Goal: Transaction & Acquisition: Purchase product/service

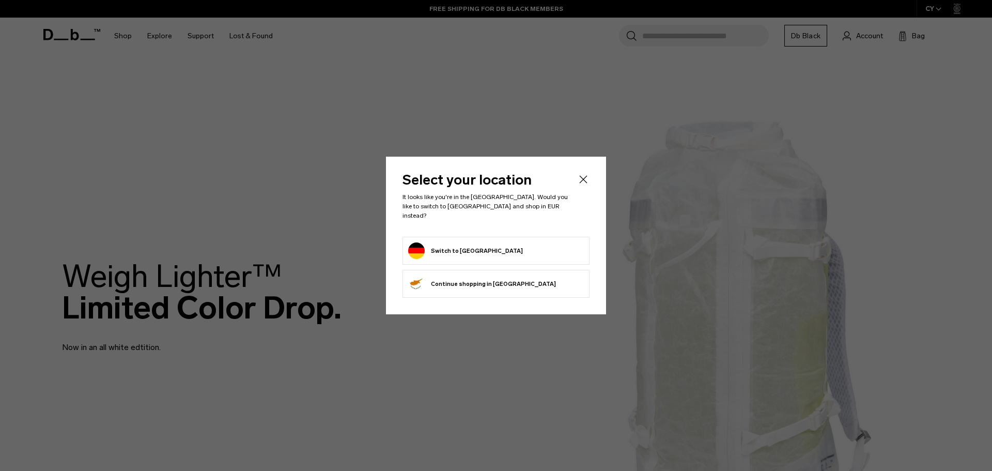
drag, startPoint x: 491, startPoint y: 250, endPoint x: 478, endPoint y: 247, distance: 13.3
click at [491, 250] on form "Switch to Germany" at bounding box center [496, 250] width 176 height 17
click at [469, 245] on button "Switch to Germany" at bounding box center [465, 250] width 115 height 17
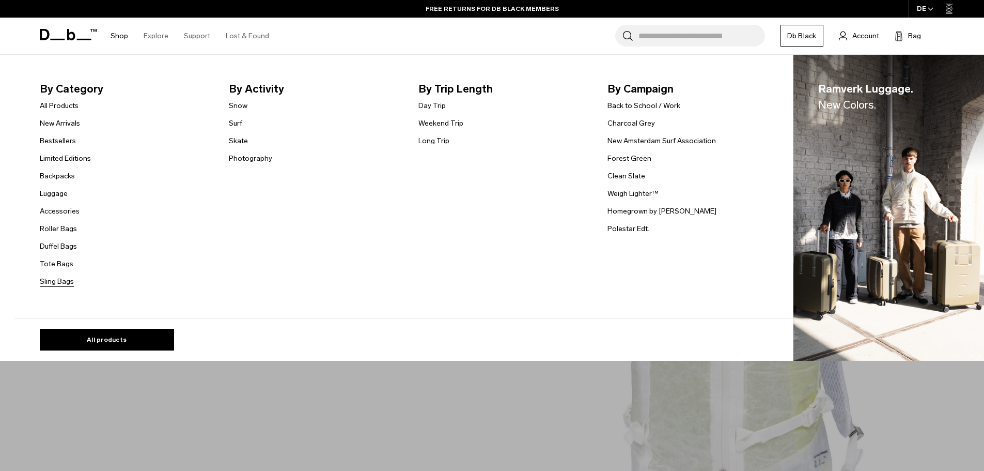
click at [64, 281] on link "Sling Bags" at bounding box center [57, 281] width 34 height 11
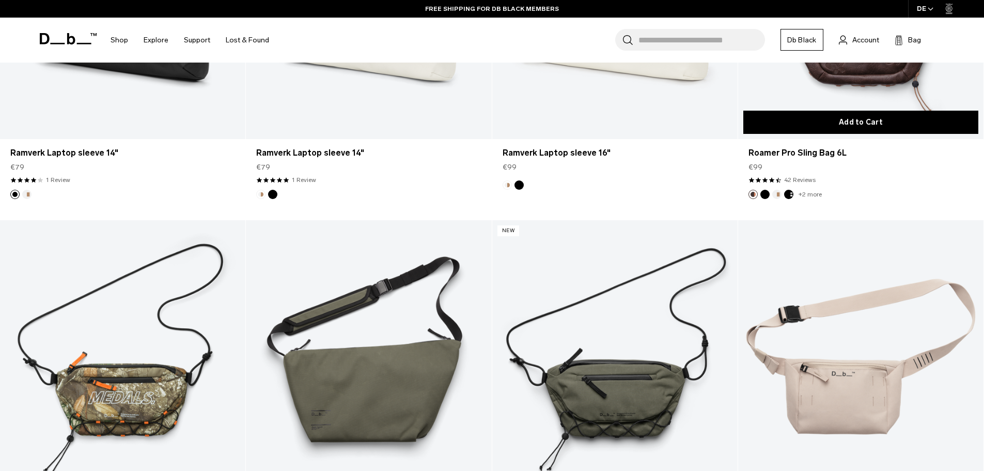
scroll to position [2066, 0]
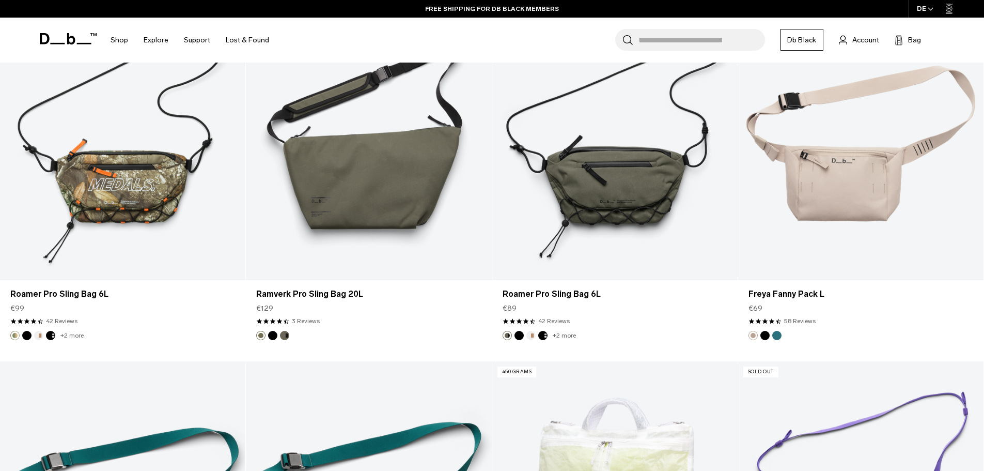
click at [686, 44] on input "Search for Bags, Luggage..." at bounding box center [702, 40] width 127 height 22
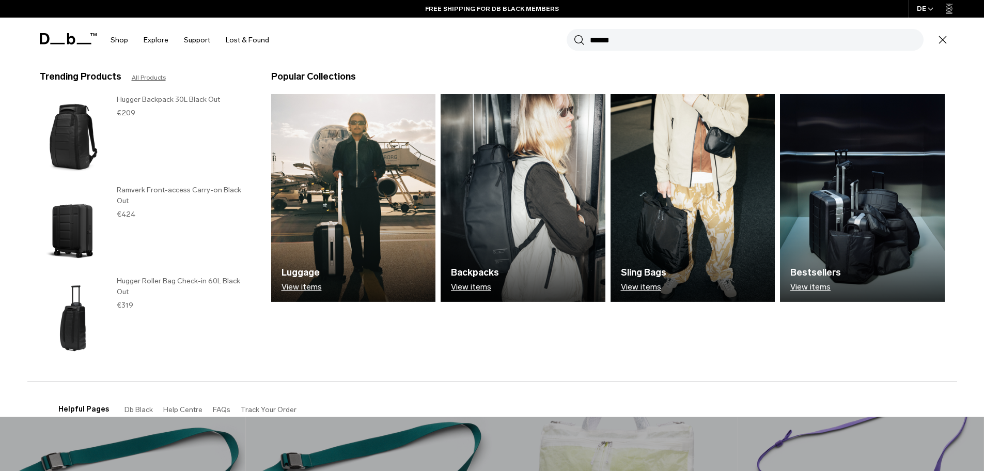
type input "******"
click at [574, 34] on button "Search" at bounding box center [579, 39] width 11 height 11
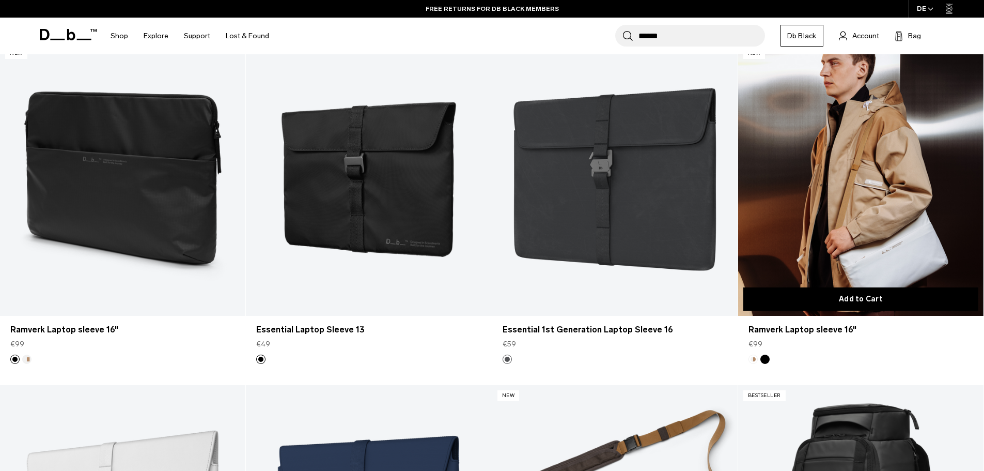
scroll to position [517, 0]
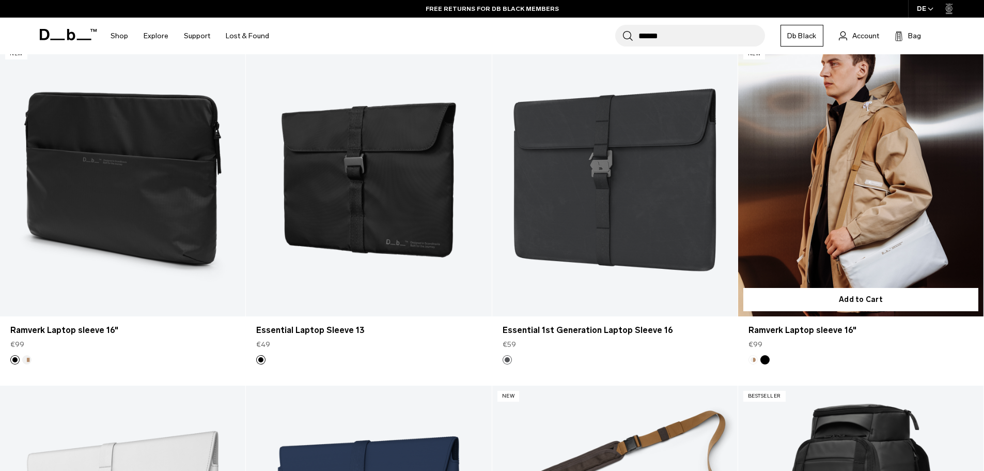
drag, startPoint x: 885, startPoint y: 240, endPoint x: 856, endPoint y: 245, distance: 30.3
click at [856, 245] on link "Ramverk Laptop sleeve 16" at bounding box center [860, 179] width 245 height 273
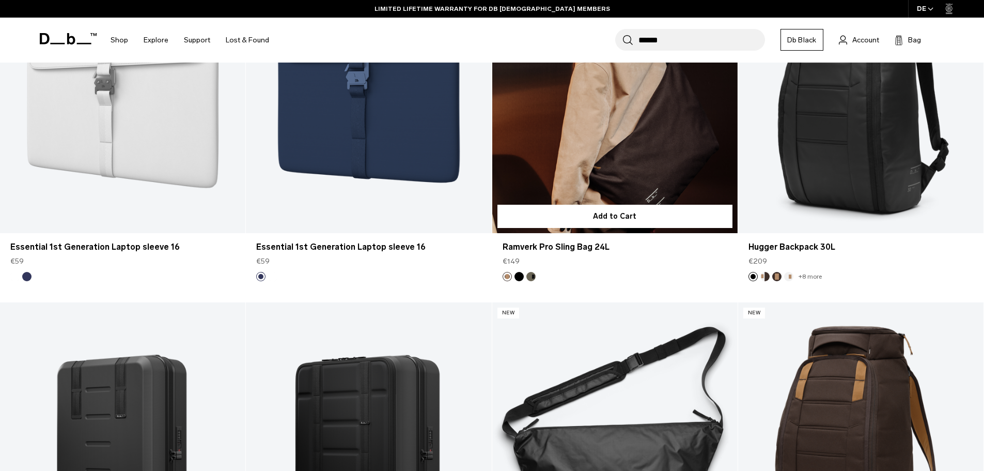
scroll to position [1136, 0]
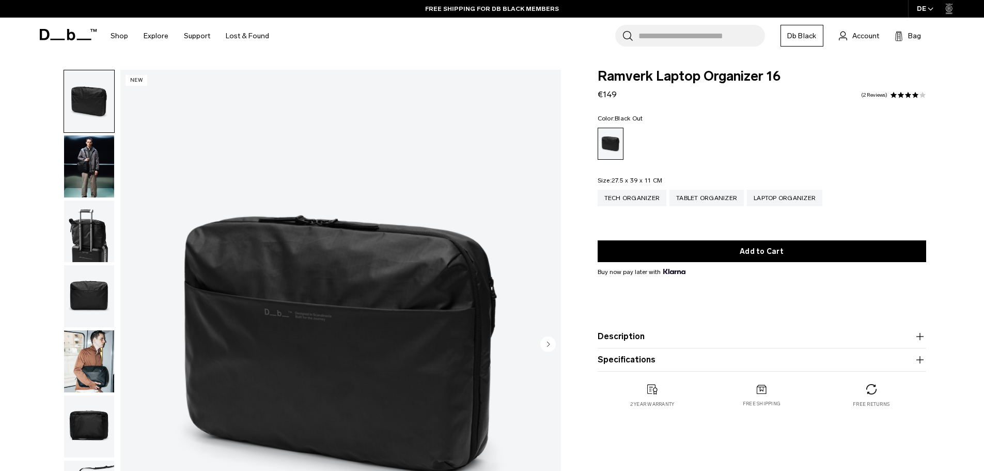
click at [112, 144] on img "button" at bounding box center [89, 166] width 50 height 62
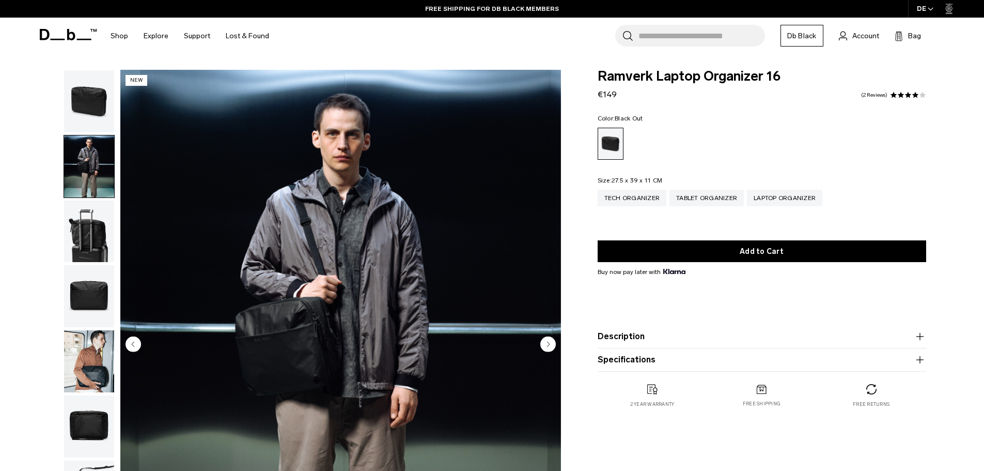
click at [89, 218] on img "button" at bounding box center [89, 231] width 50 height 62
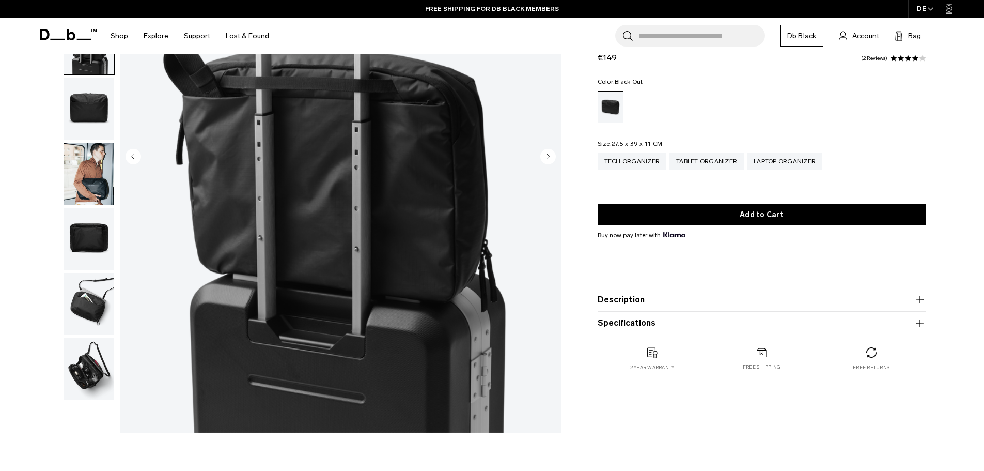
scroll to position [207, 0]
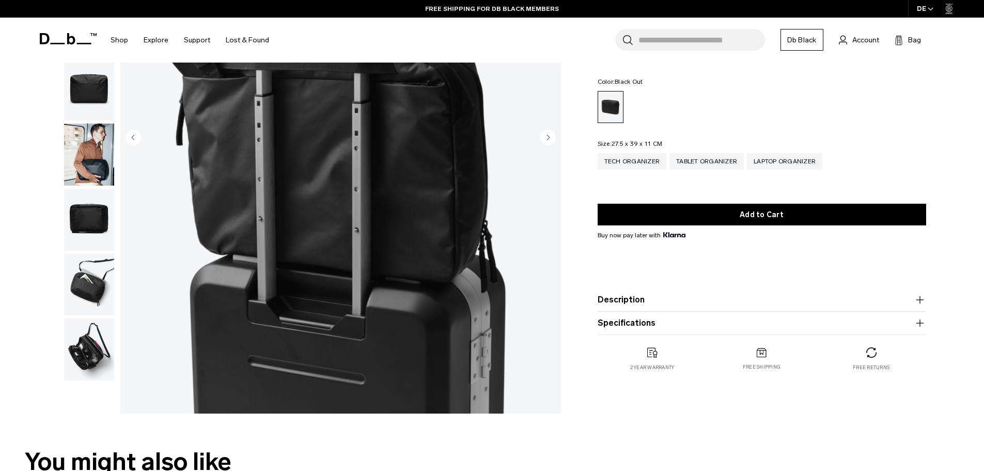
click at [95, 182] on img "button" at bounding box center [89, 154] width 50 height 62
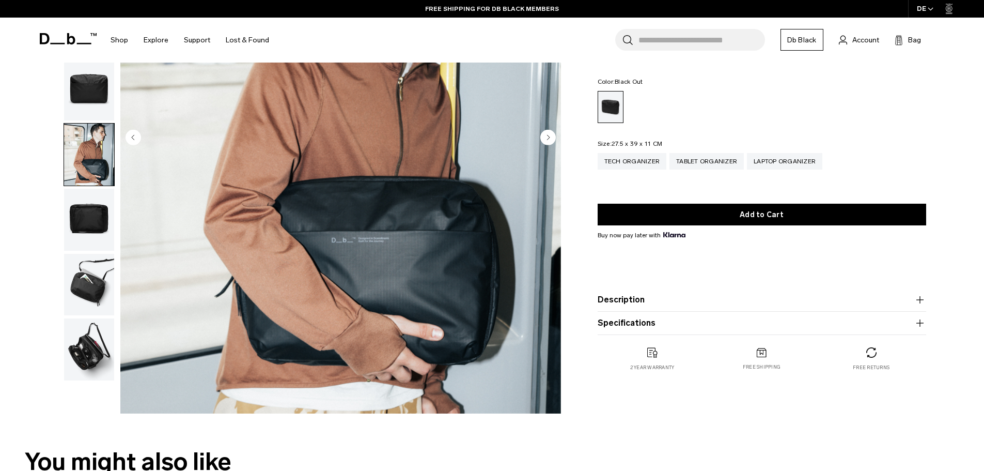
click at [95, 197] on img "button" at bounding box center [89, 220] width 50 height 62
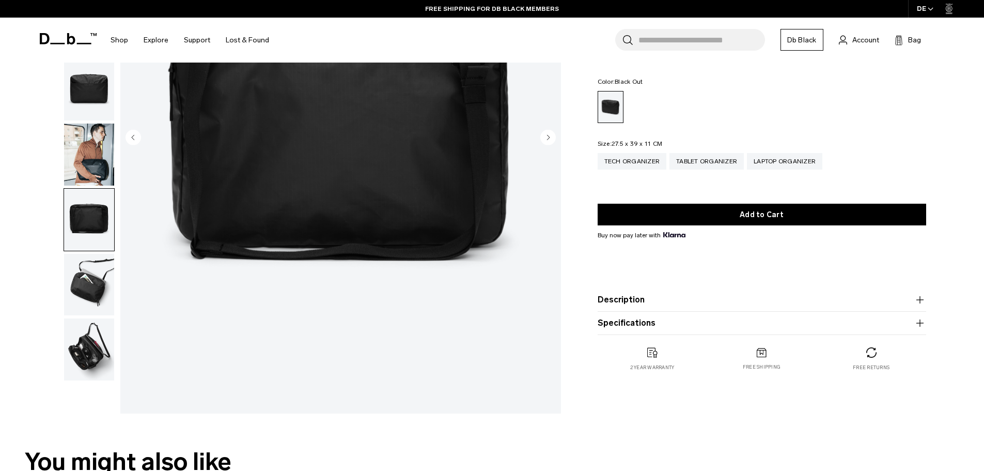
click at [92, 258] on img "button" at bounding box center [89, 285] width 50 height 62
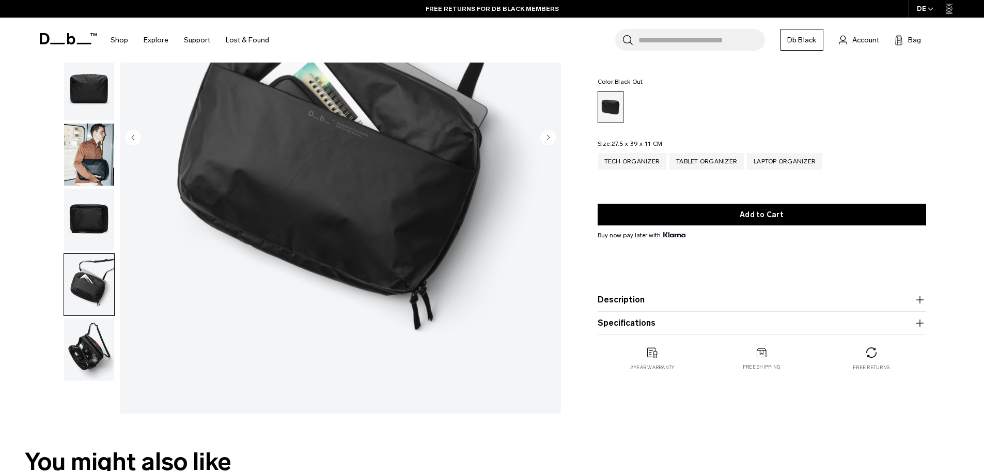
click at [92, 323] on img "button" at bounding box center [89, 349] width 50 height 62
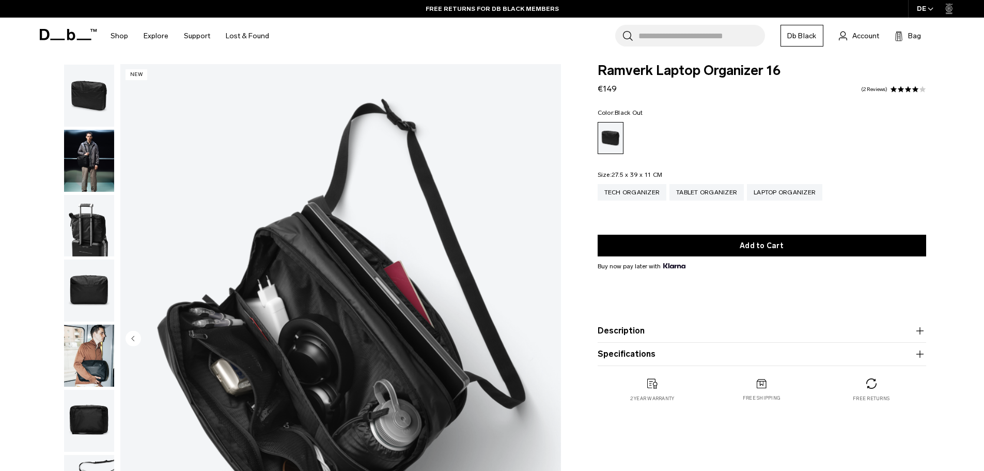
scroll to position [0, 0]
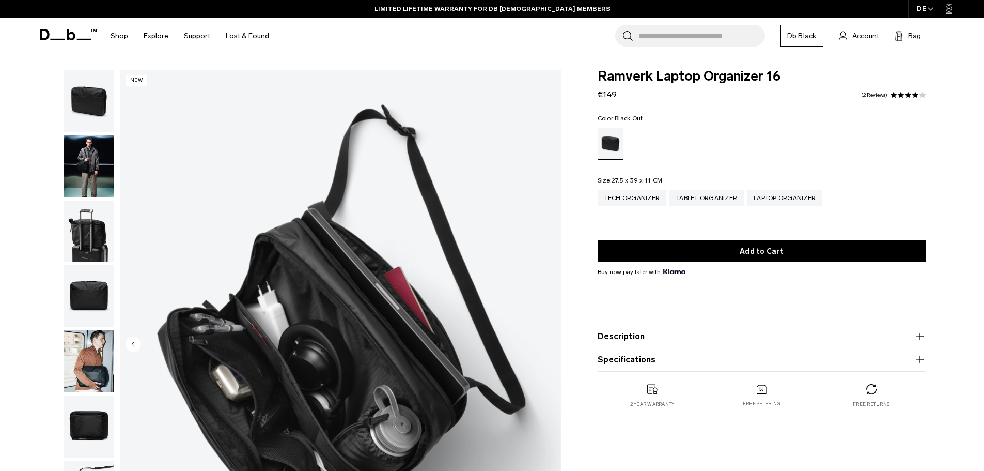
click at [97, 107] on img "button" at bounding box center [89, 101] width 50 height 62
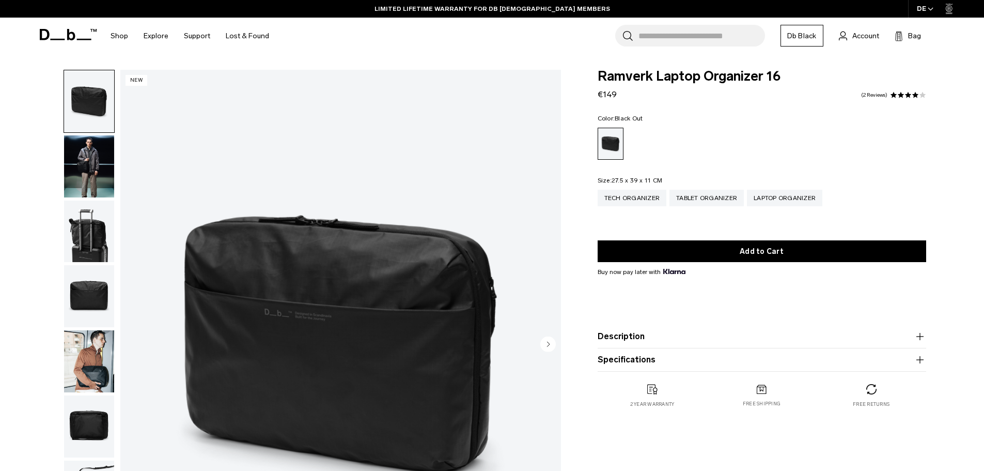
click at [736, 44] on input "Search for Bags, Luggage..." at bounding box center [702, 36] width 127 height 22
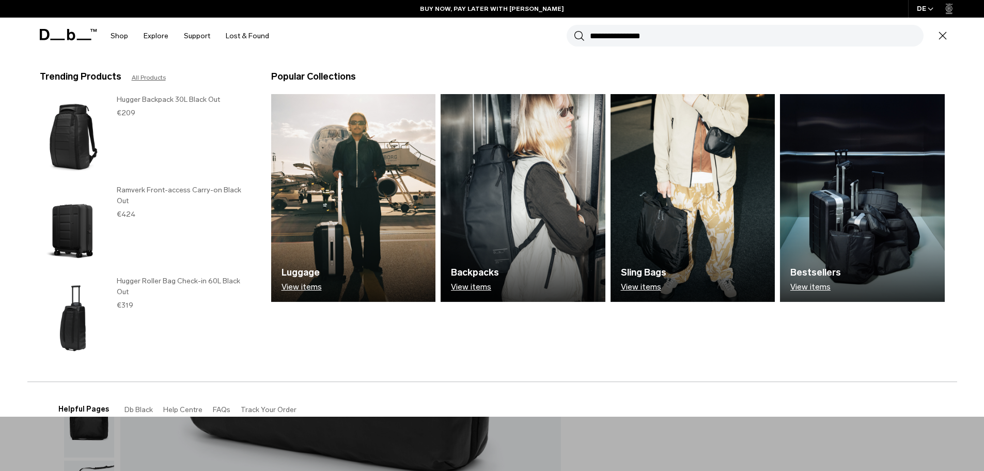
type input "**********"
click at [574, 30] on button "Search" at bounding box center [579, 35] width 11 height 11
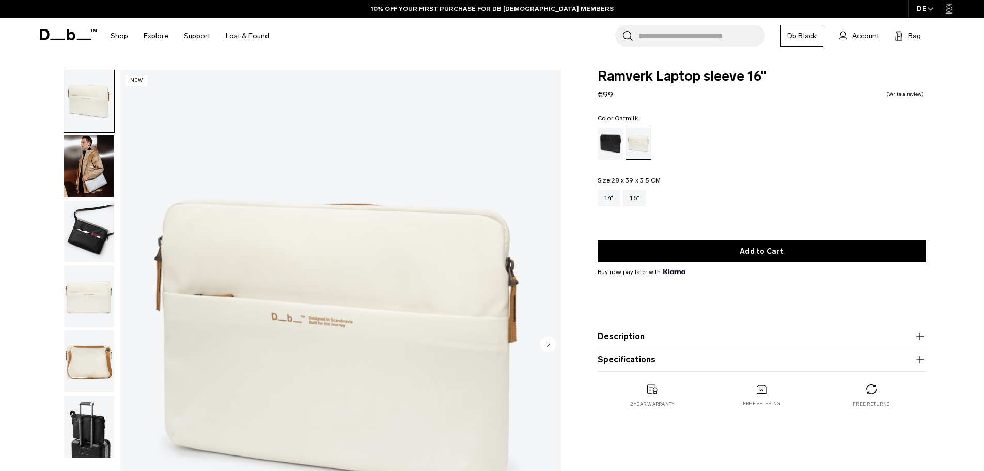
click at [97, 166] on img "button" at bounding box center [89, 166] width 50 height 62
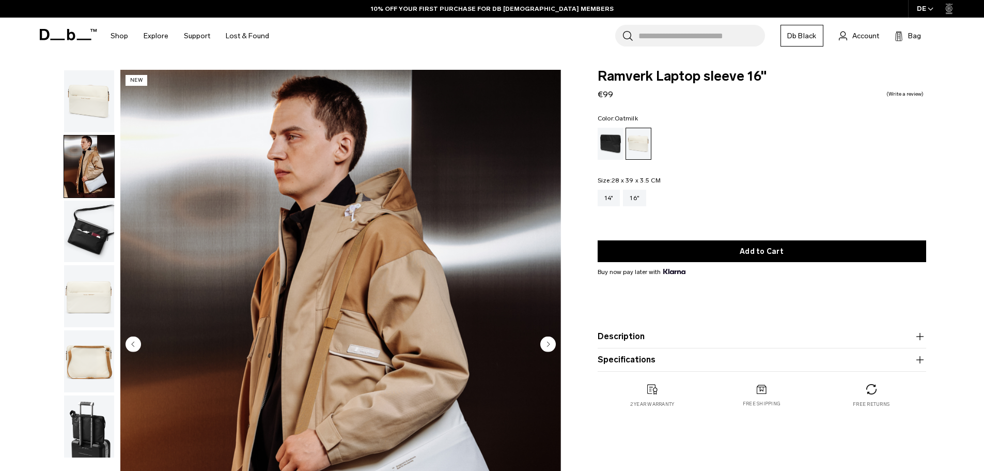
click at [86, 228] on img "button" at bounding box center [89, 231] width 50 height 62
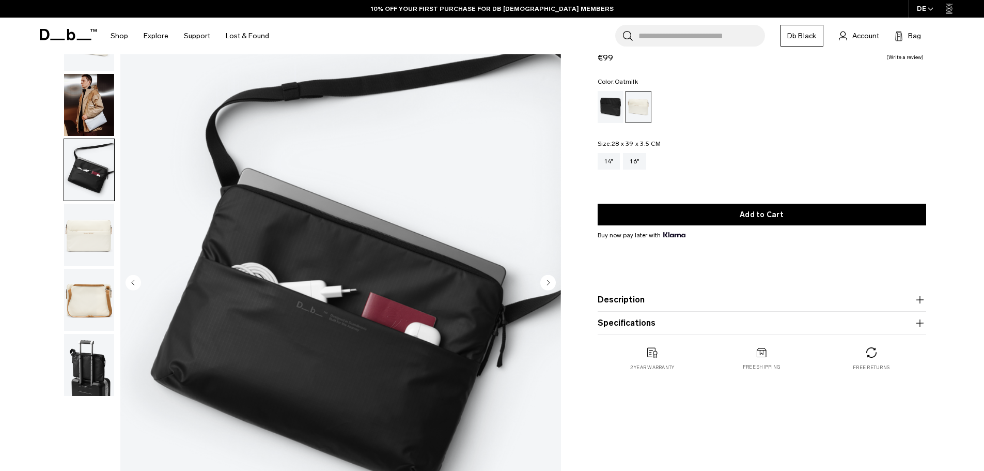
scroll to position [155, 0]
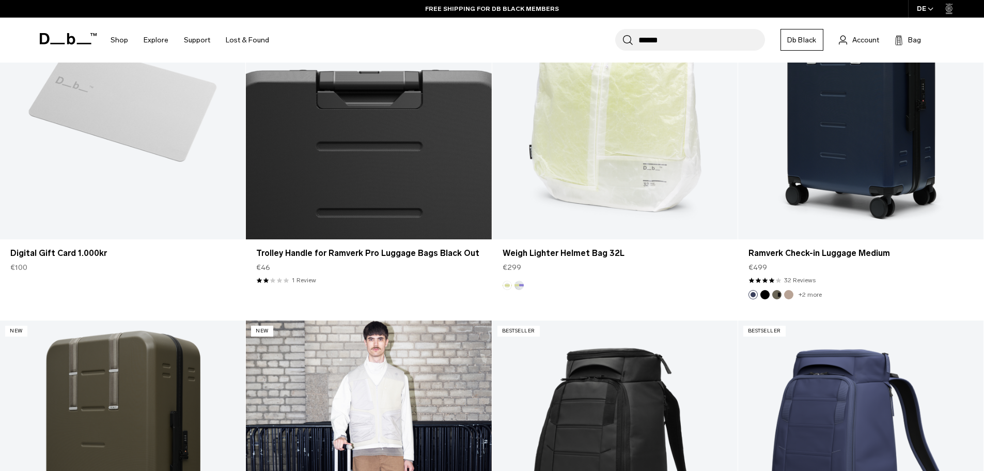
scroll to position [6091, 0]
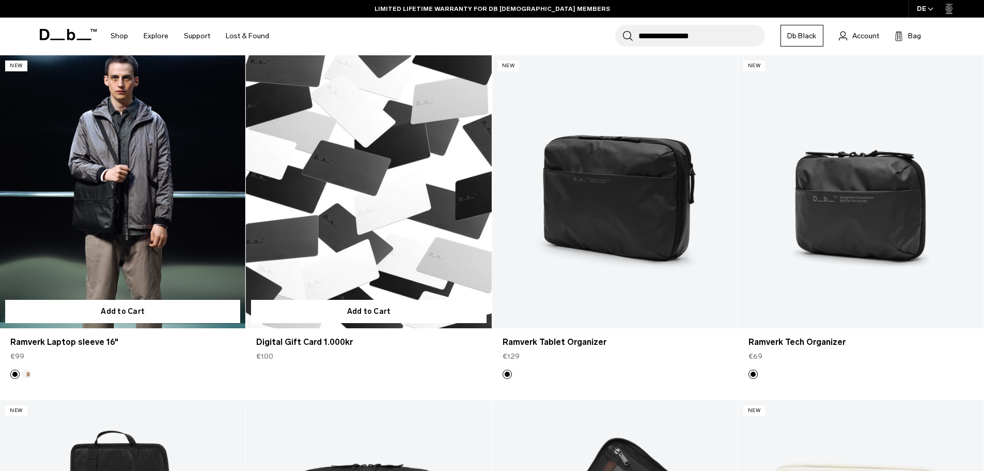
scroll to position [207, 0]
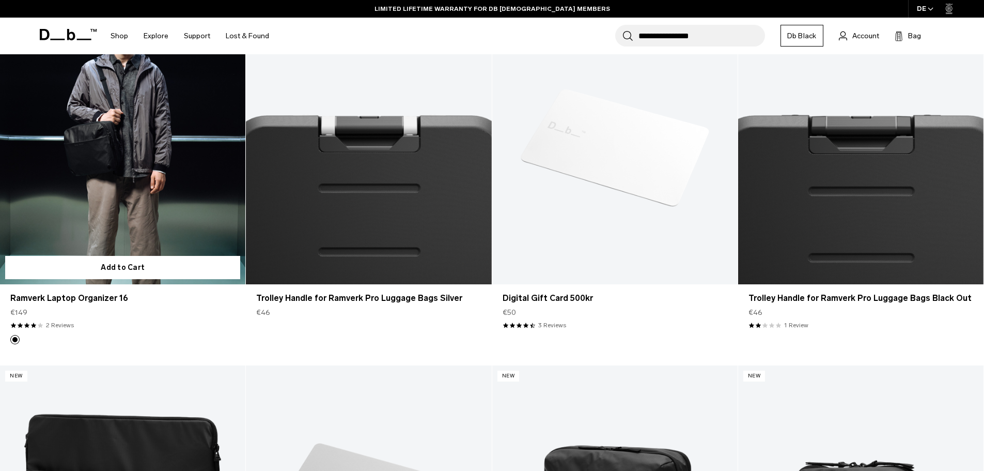
click at [87, 159] on link "Ramverk Laptop Organizer 16" at bounding box center [122, 147] width 245 height 273
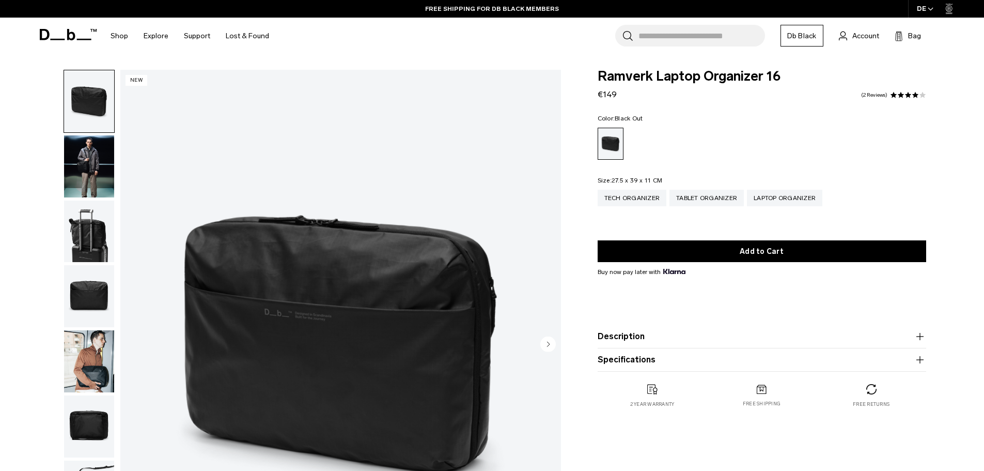
click at [93, 175] on img "button" at bounding box center [89, 166] width 50 height 62
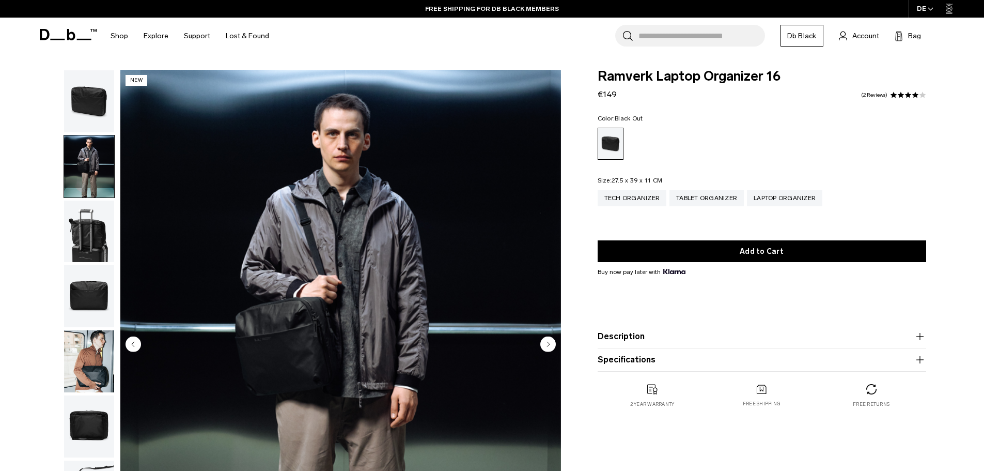
click at [91, 224] on img "button" at bounding box center [89, 231] width 50 height 62
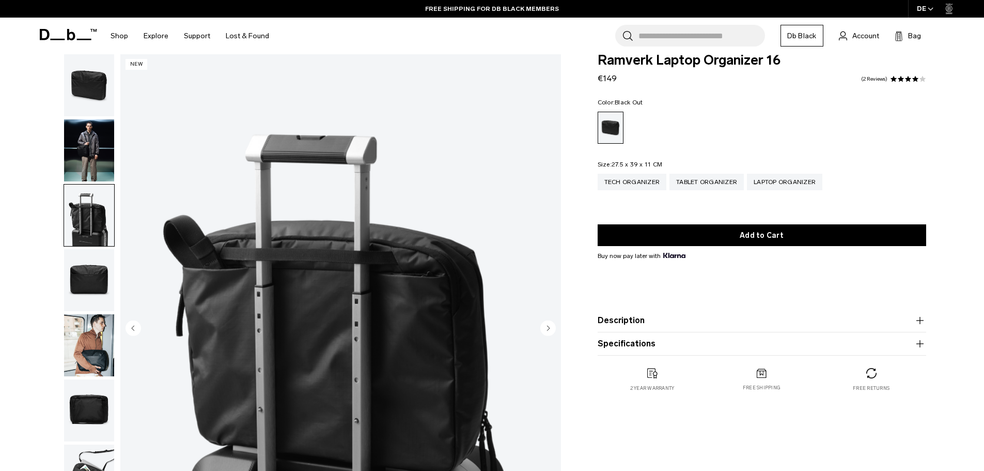
scroll to position [155, 0]
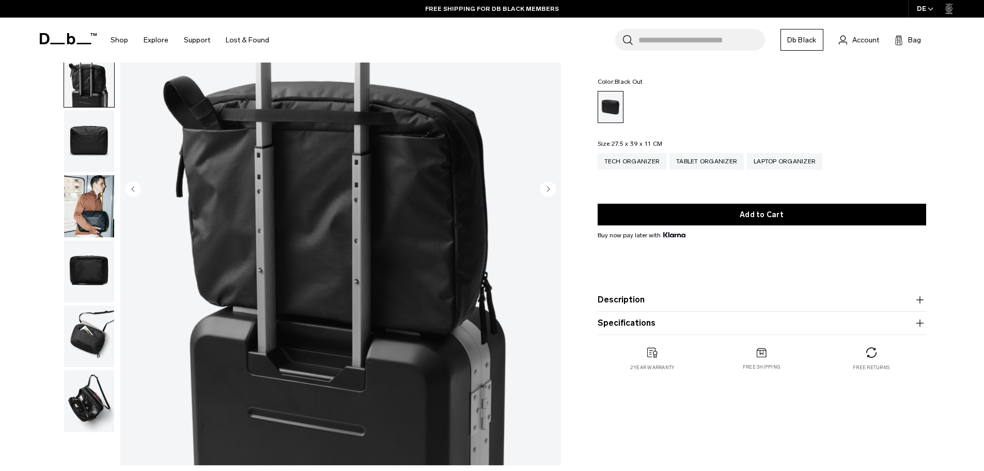
click at [96, 229] on img "button" at bounding box center [89, 206] width 50 height 62
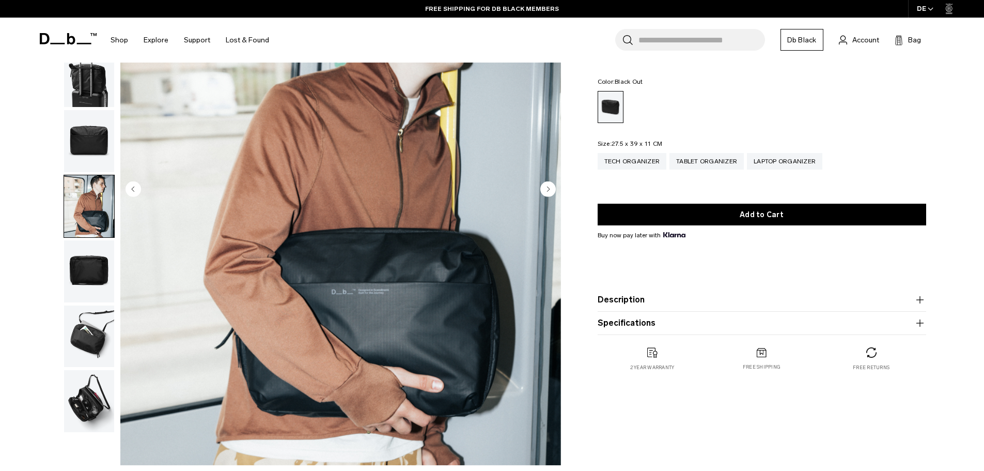
click at [88, 266] on img "button" at bounding box center [89, 271] width 50 height 62
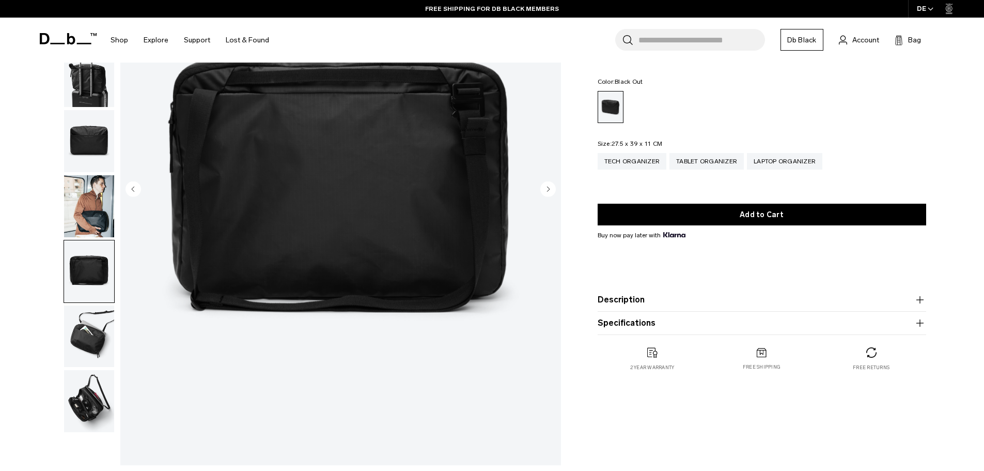
click at [77, 237] on button "button" at bounding box center [89, 206] width 51 height 63
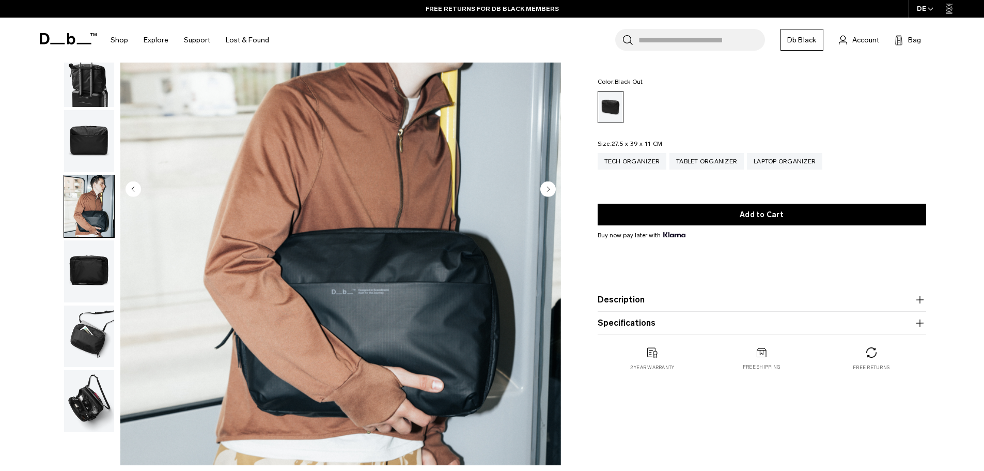
click at [92, 342] on img "button" at bounding box center [89, 336] width 50 height 62
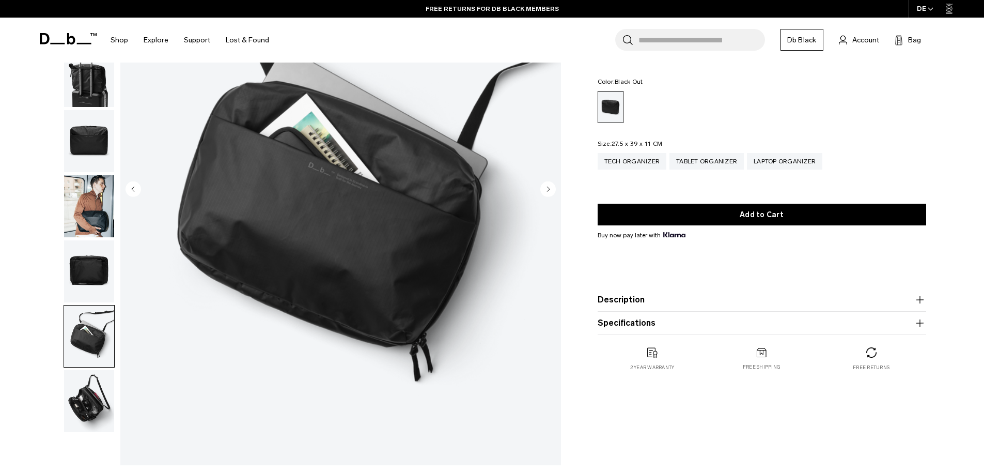
click at [96, 393] on img "button" at bounding box center [89, 401] width 50 height 62
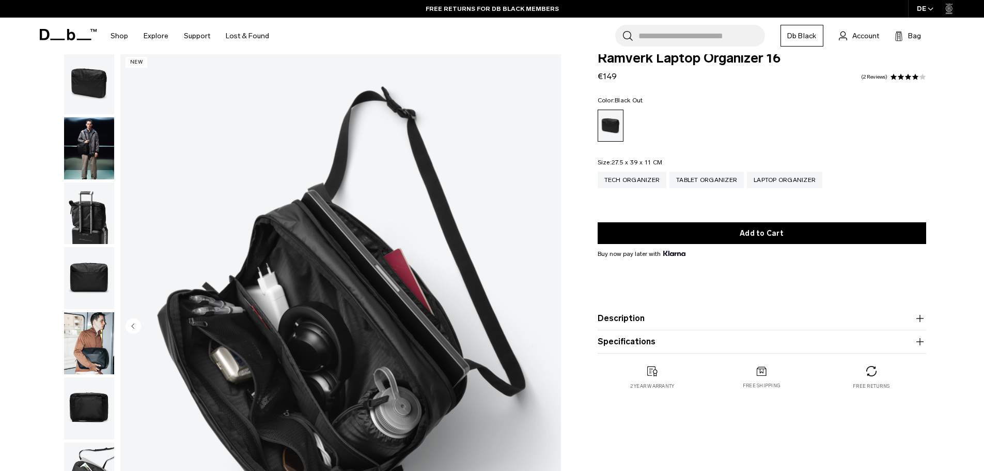
scroll to position [0, 0]
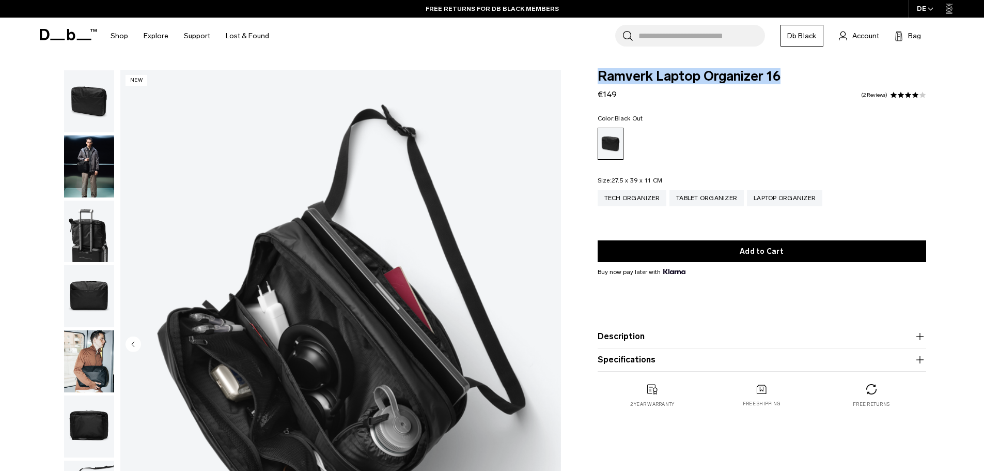
drag, startPoint x: 730, startPoint y: 77, endPoint x: 585, endPoint y: 79, distance: 145.2
click at [585, 79] on div "Ramverk Laptop Organizer 16 €149 4.0 star rating 2 Reviews Color: Black Out Out…" at bounding box center [762, 249] width 391 height 359
copy span "Ramverk Laptop Organizer 16"
